Goal: Obtain resource: Obtain resource

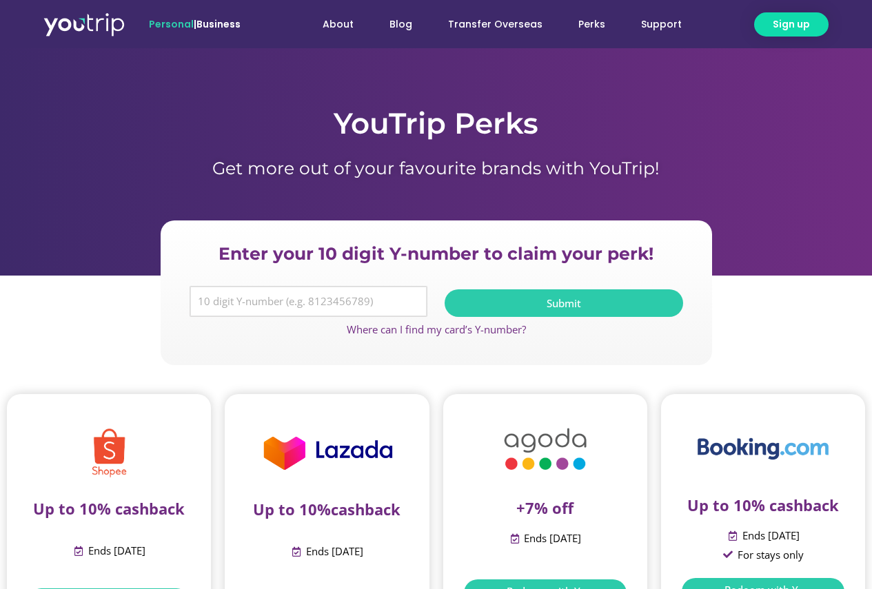
click at [224, 302] on input "Y Number" at bounding box center [309, 302] width 239 height 32
type input "8186555535"
click at [545, 303] on span "Submit" at bounding box center [563, 304] width 205 height 10
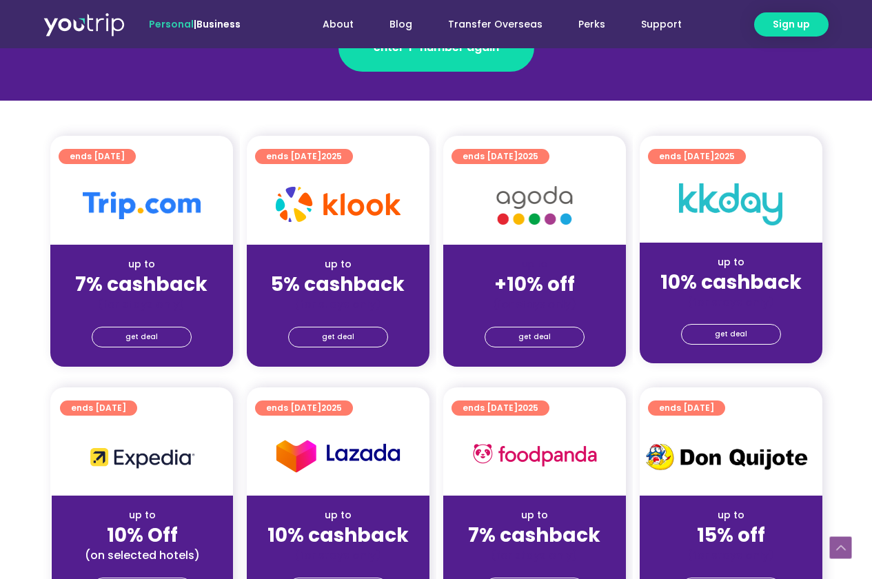
scroll to position [207, 0]
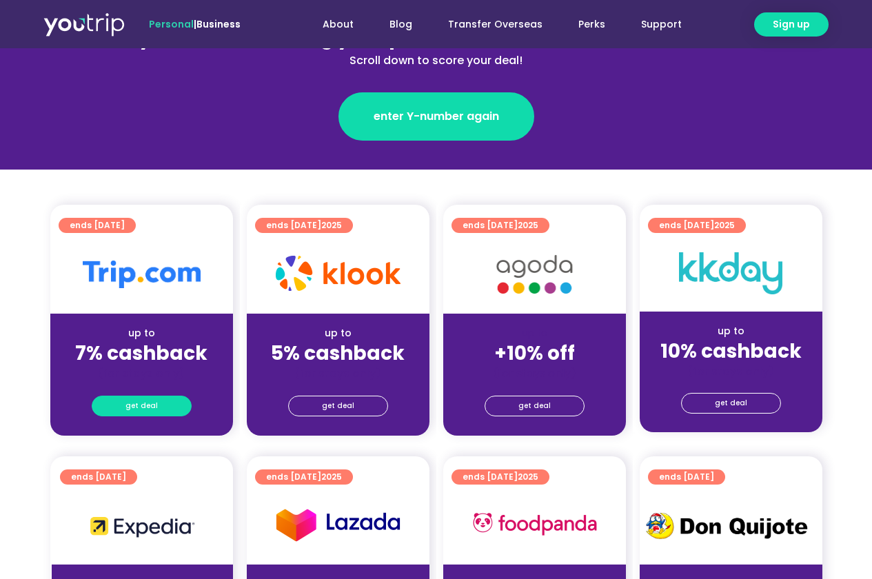
click at [133, 402] on span "get deal" at bounding box center [141, 405] width 32 height 19
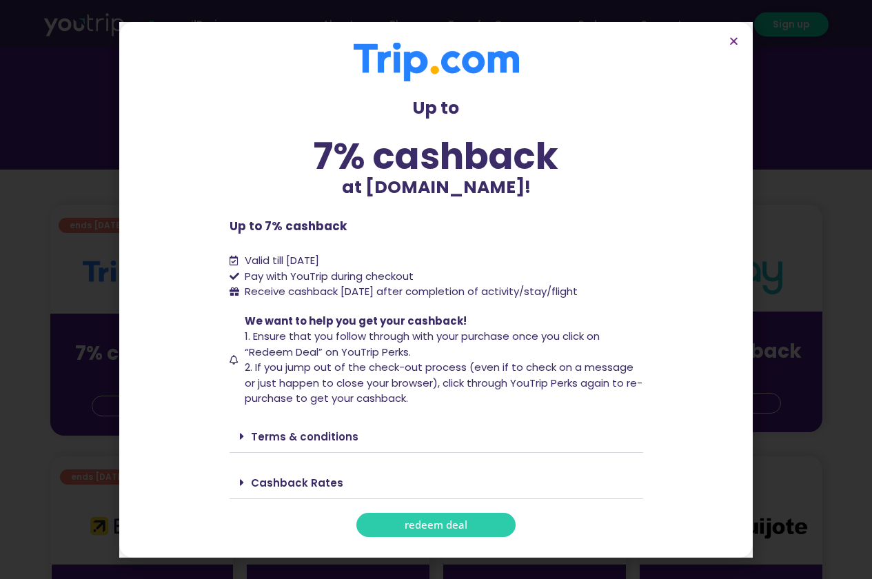
click at [240, 434] on icon at bounding box center [242, 436] width 4 height 11
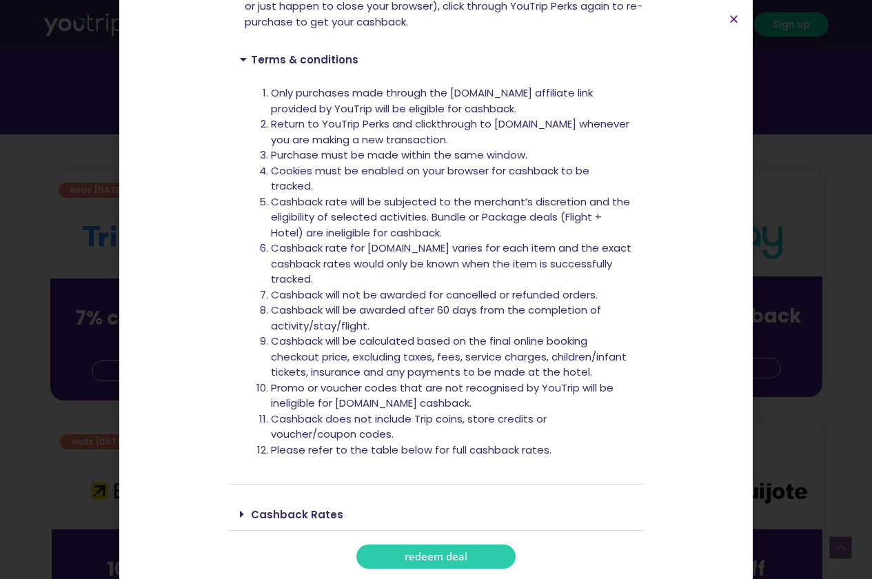
scroll to position [276, 0]
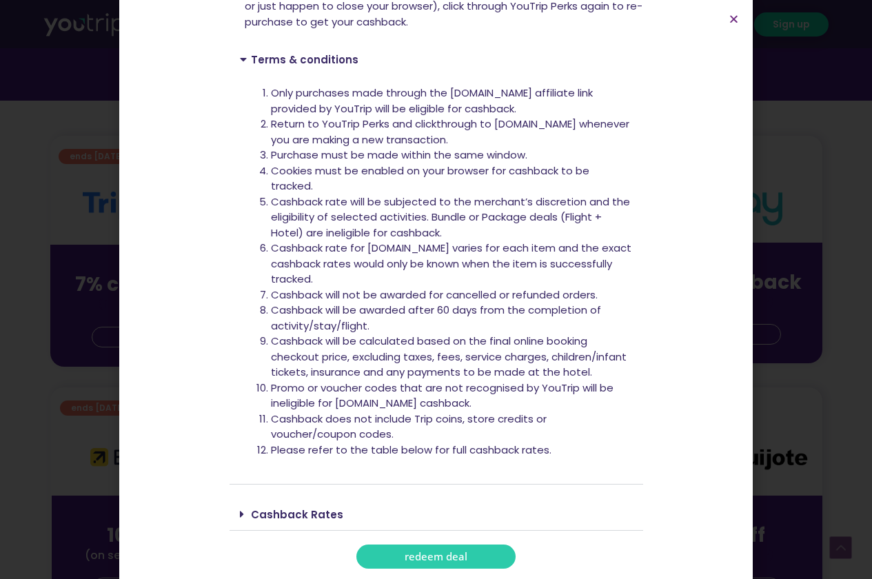
click at [240, 512] on icon at bounding box center [242, 514] width 4 height 11
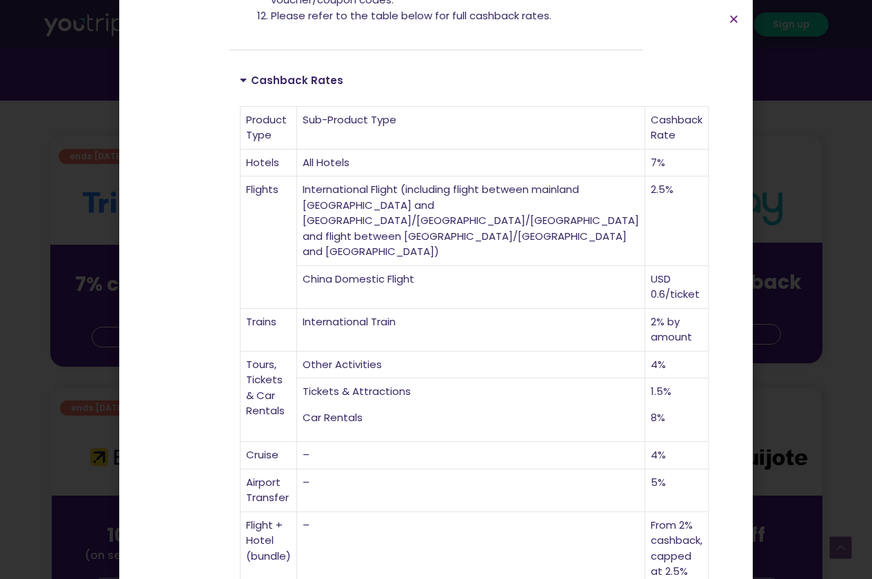
scroll to position [809, 0]
